Goal: Information Seeking & Learning: Check status

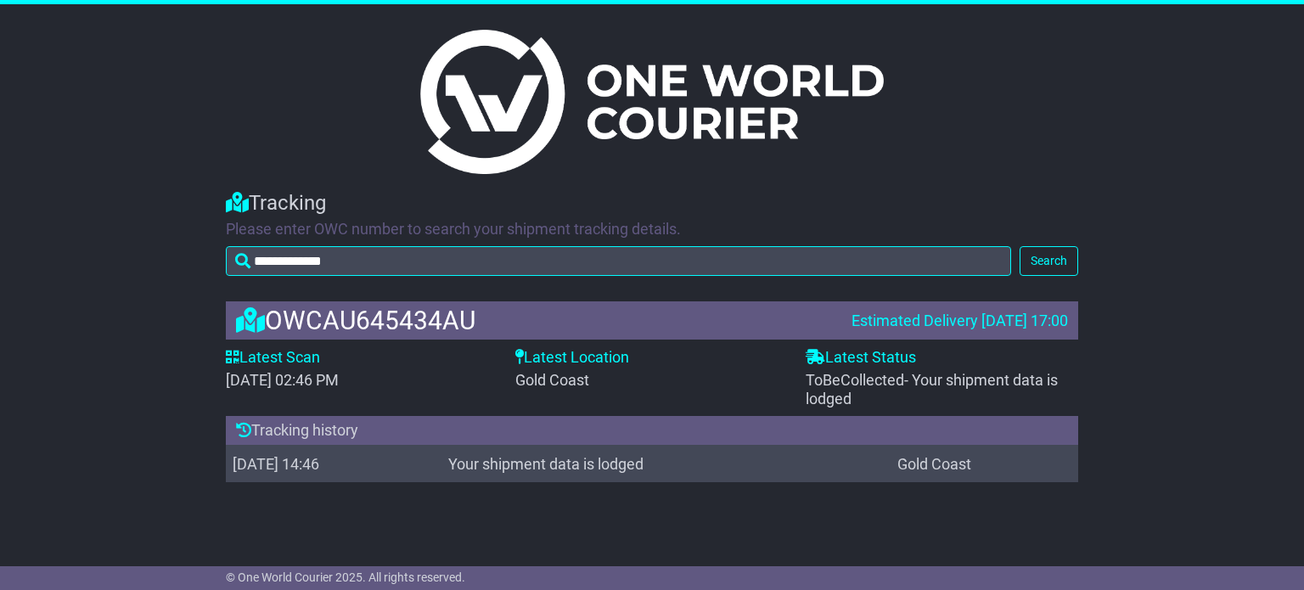
click at [872, 386] on span "ToBeCollected - Your shipment data is lodged" at bounding box center [932, 389] width 252 height 37
click at [332, 326] on div "OWCAU645434AU" at bounding box center [536, 321] width 616 height 28
copy div "OWCAU645434AU"
click at [1058, 267] on button "Search" at bounding box center [1049, 261] width 59 height 30
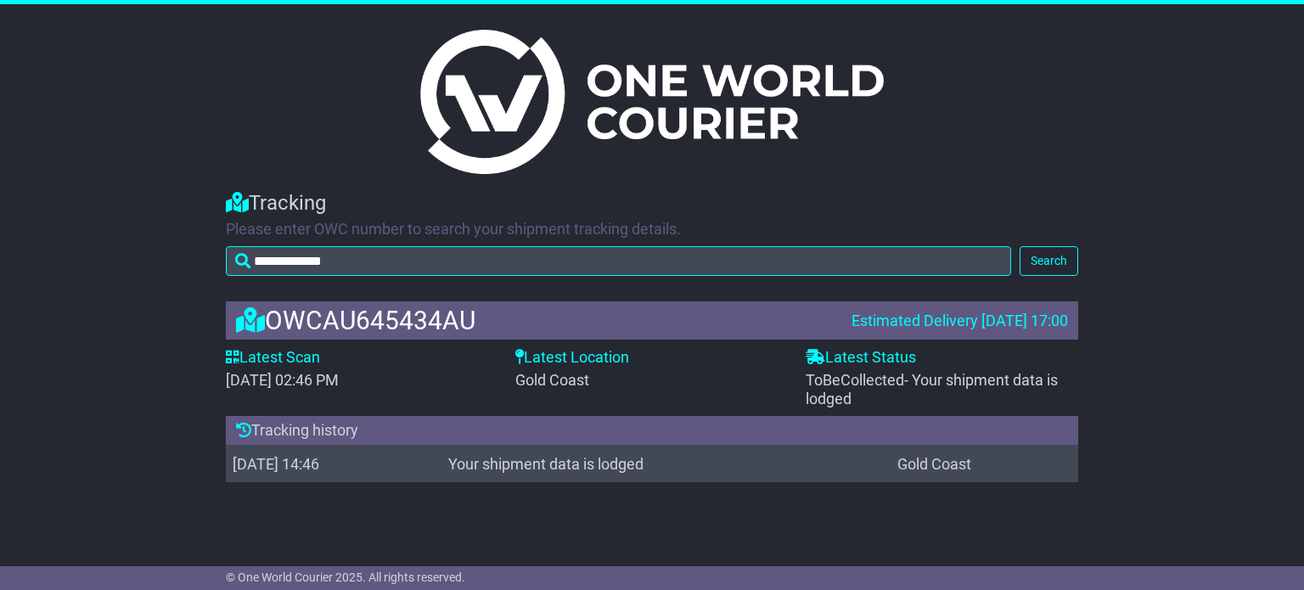
click at [857, 359] on label "Latest Status" at bounding box center [861, 357] width 110 height 19
click at [894, 400] on div "ToBeCollected - Your shipment data is lodged" at bounding box center [942, 389] width 273 height 37
